Goal: Task Accomplishment & Management: Use online tool/utility

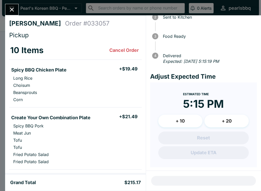
click at [13, 4] on button "Close" at bounding box center [11, 9] width 13 height 11
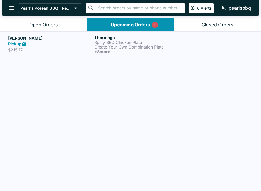
click at [123, 38] on h6 "1 hour ago" at bounding box center [136, 37] width 84 height 5
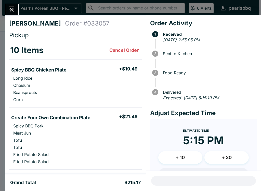
scroll to position [0, 0]
click at [15, 7] on icon "Close" at bounding box center [11, 9] width 7 height 7
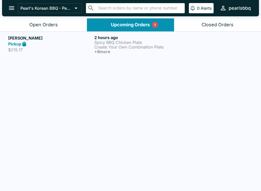
click at [122, 51] on h6 "+ 8 more" at bounding box center [136, 51] width 84 height 5
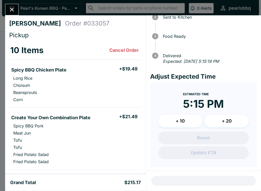
scroll to position [-1, 0]
click at [16, 5] on button "Close" at bounding box center [11, 9] width 13 height 11
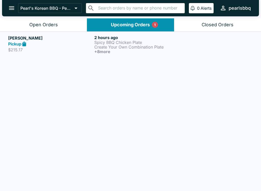
click at [127, 20] on button "Upcoming Orders 1" at bounding box center [130, 24] width 87 height 13
click at [136, 41] on p "Spicy BBQ Chicken Plate" at bounding box center [136, 42] width 84 height 5
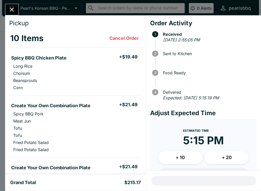
scroll to position [11, 0]
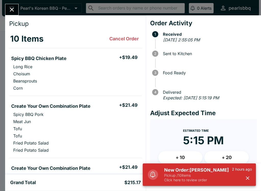
click at [252, 179] on button "button" at bounding box center [248, 178] width 8 height 8
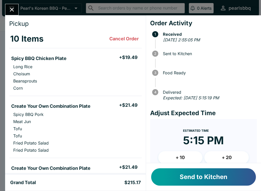
click at [211, 178] on button "Send to Kitchen" at bounding box center [203, 176] width 105 height 17
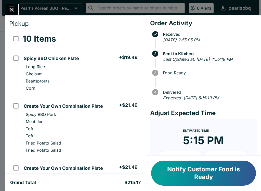
click at [12, 7] on icon "Close" at bounding box center [11, 9] width 7 height 7
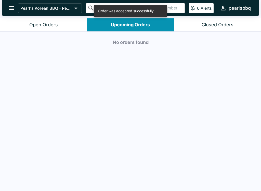
click at [211, 23] on div "Closed Orders" at bounding box center [218, 25] width 32 height 6
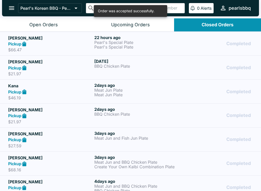
click at [47, 21] on button "Open Orders" at bounding box center [43, 24] width 87 height 13
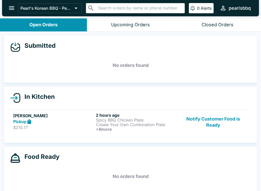
click at [221, 118] on button "Notify Customer Food is Ready" at bounding box center [213, 122] width 69 height 19
